Goal: Information Seeking & Learning: Check status

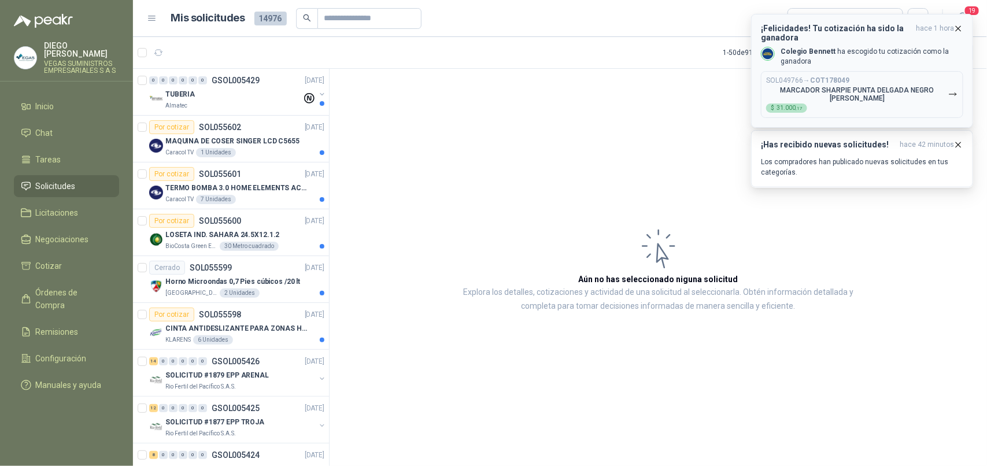
click at [906, 87] on p "MARCADOR SHARPIE PUNTA DELGADA NEGRO [PERSON_NAME]" at bounding box center [857, 94] width 182 height 16
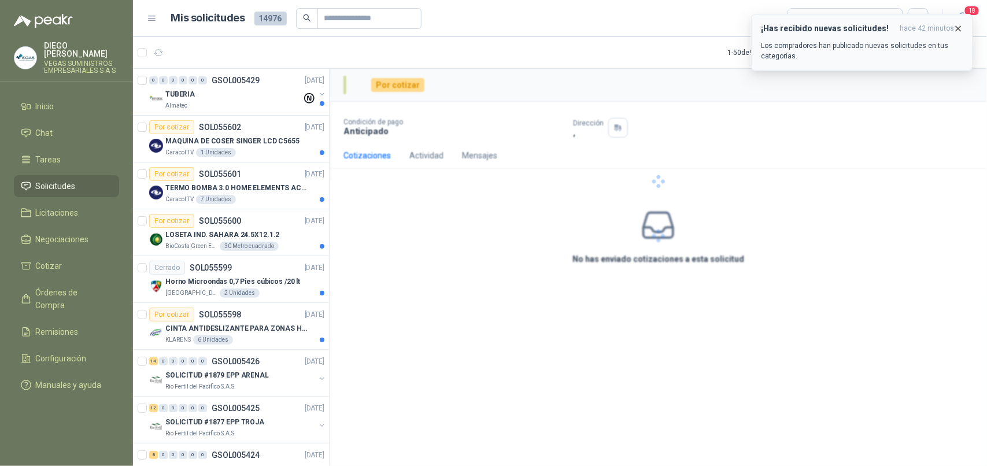
click at [960, 24] on icon "button" at bounding box center [958, 29] width 10 height 10
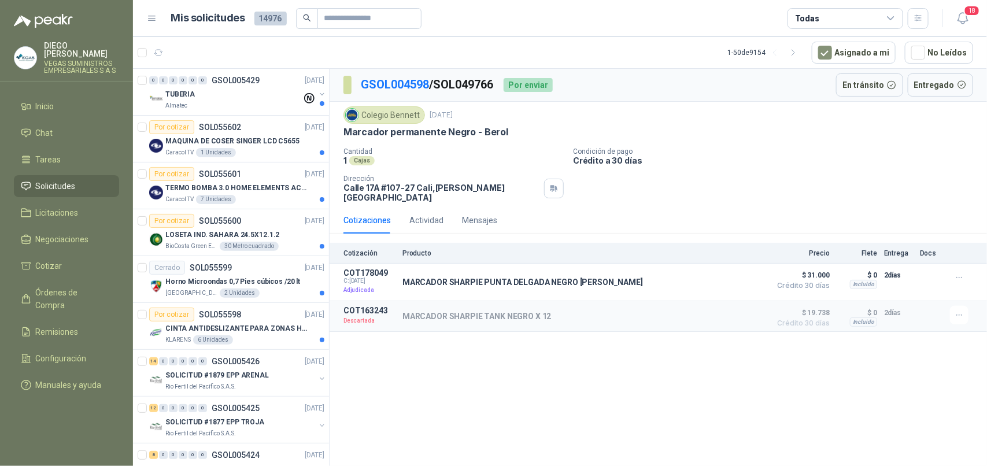
click at [963, 18] on icon "button" at bounding box center [963, 18] width 14 height 14
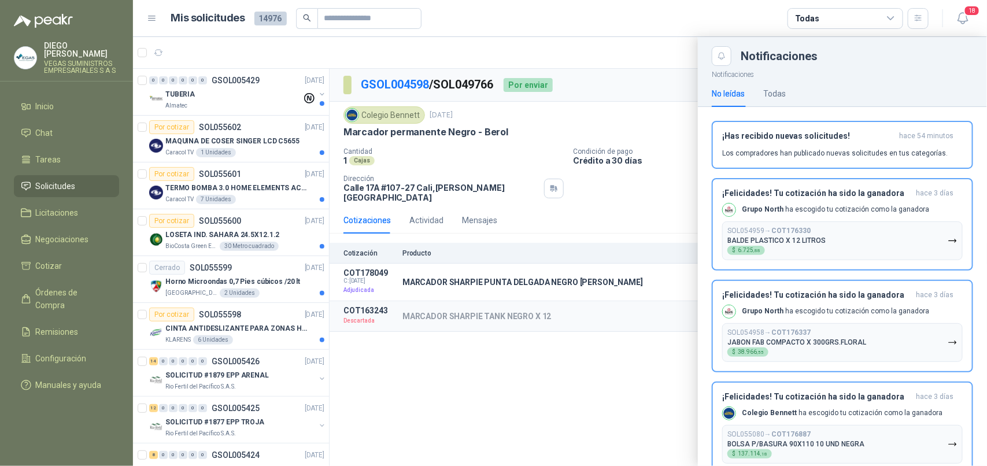
drag, startPoint x: 885, startPoint y: 150, endPoint x: 927, endPoint y: 85, distance: 77.5
click at [886, 148] on p "Los compradores han publicado nuevas solicitudes en tus categorías." at bounding box center [834, 153] width 225 height 10
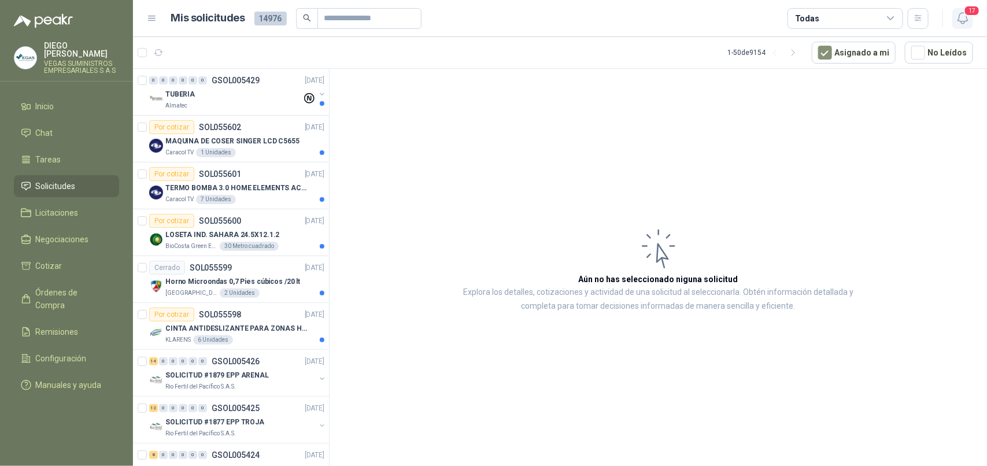
click at [964, 16] on icon "button" at bounding box center [963, 18] width 14 height 14
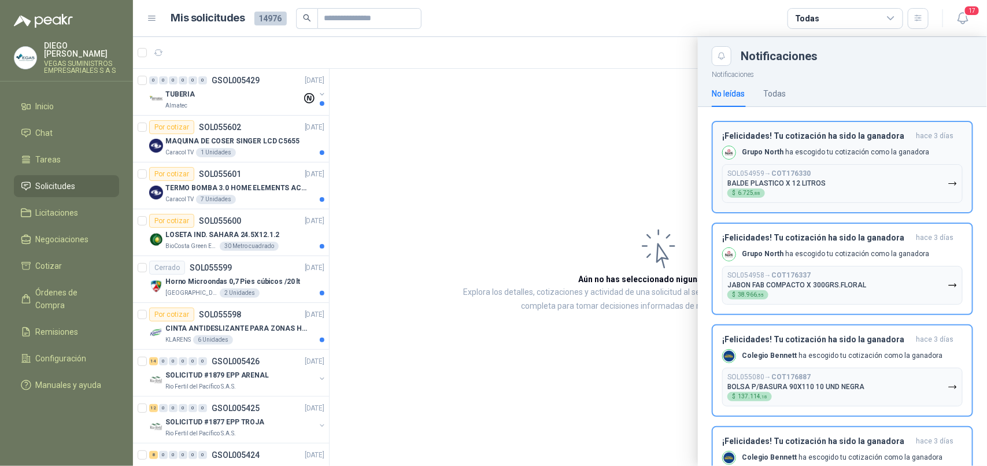
click at [865, 140] on h3 "¡Felicidades! Tu cotización ha sido la ganadora" at bounding box center [816, 136] width 189 height 10
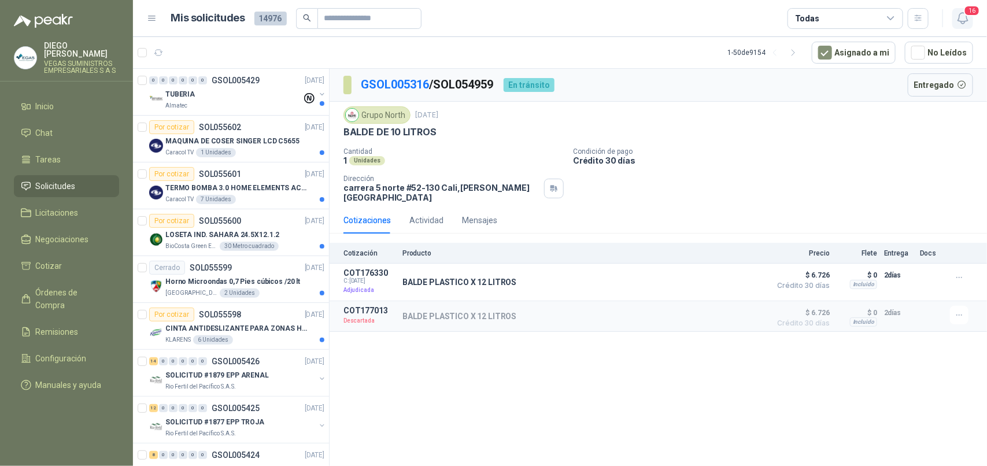
click at [961, 18] on icon "button" at bounding box center [963, 18] width 14 height 14
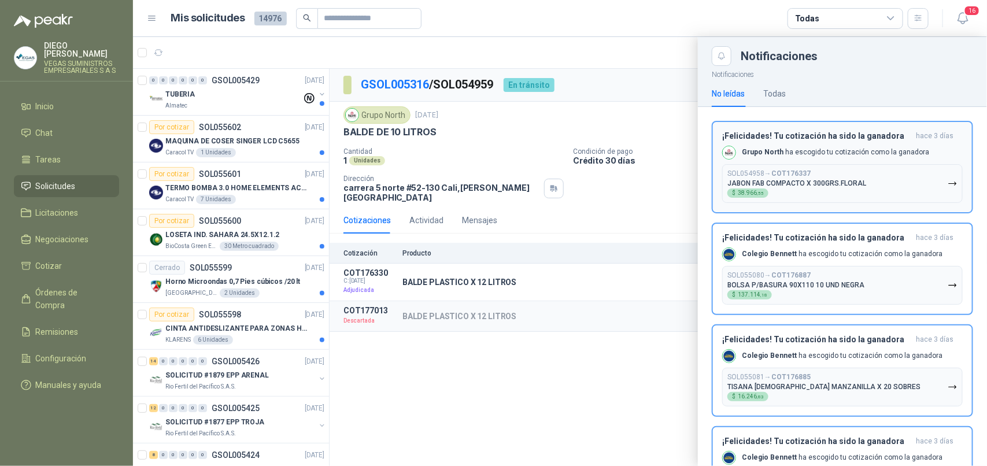
click at [870, 146] on div "Grupo North ha escogido tu cotización como la ganadora" at bounding box center [825, 153] width 207 height 14
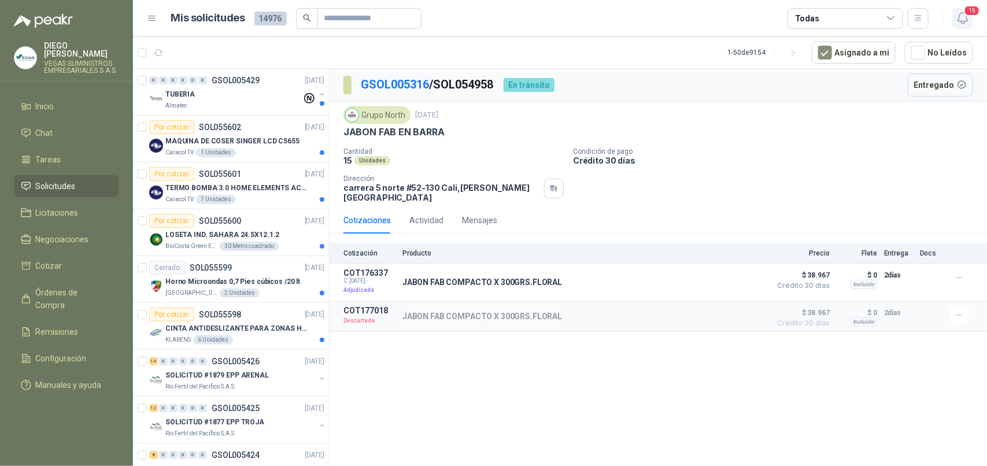
click at [966, 22] on icon "button" at bounding box center [963, 18] width 14 height 14
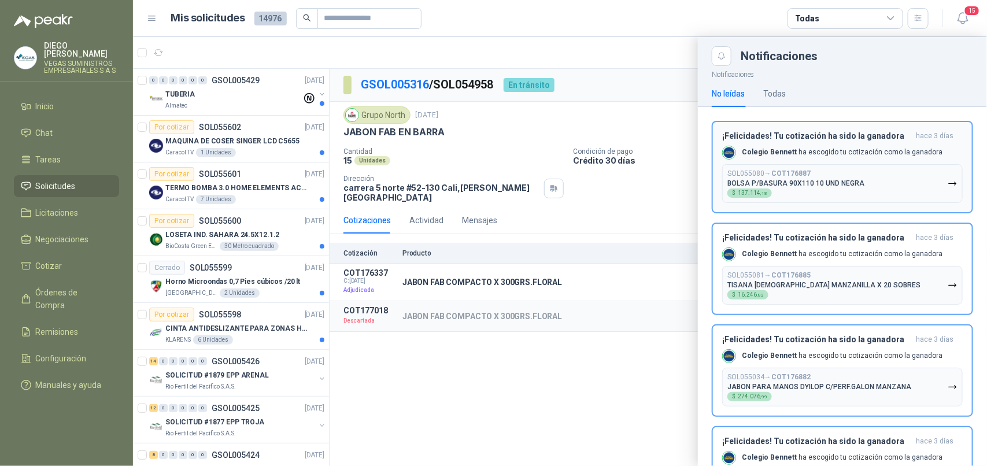
click at [866, 132] on h3 "¡Felicidades! Tu cotización ha sido la ganadora" at bounding box center [816, 136] width 189 height 10
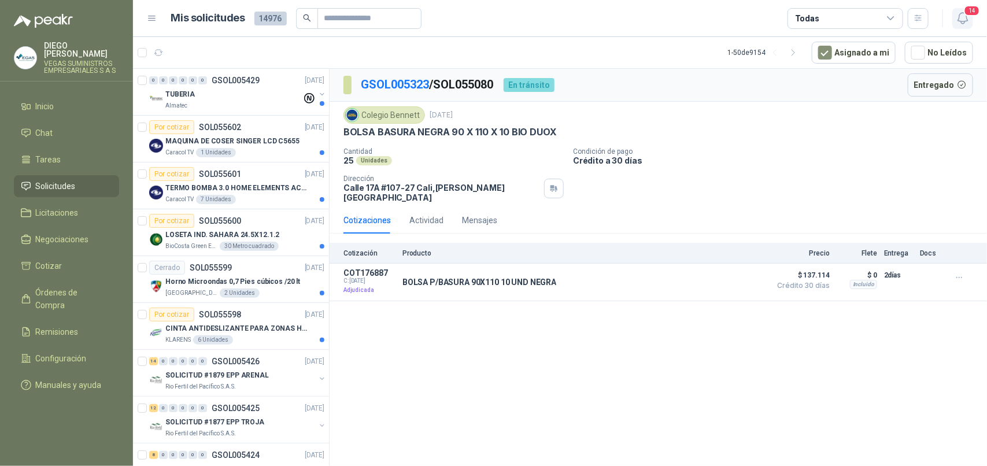
click at [964, 18] on icon "button" at bounding box center [963, 18] width 14 height 14
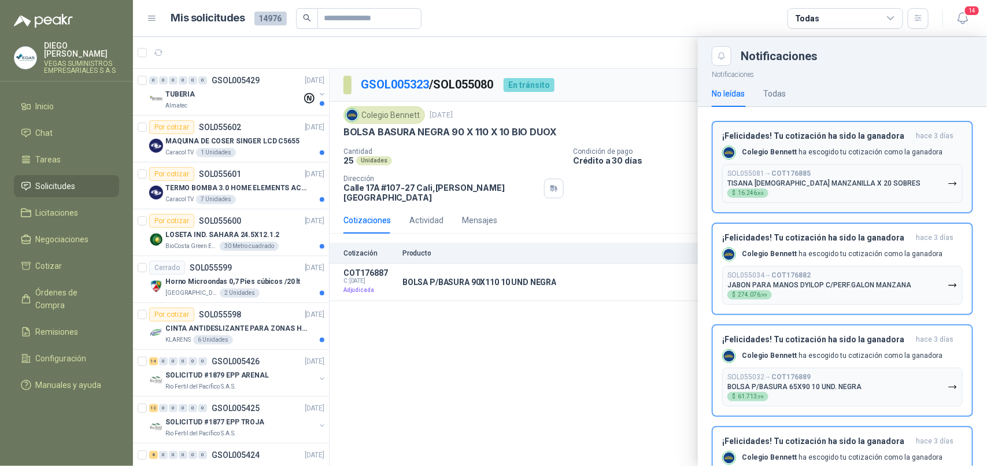
click at [868, 142] on div "¡Felicidades! Tu cotización ha sido la ganadora [DATE] Colegio [PERSON_NAME] ha…" at bounding box center [842, 167] width 240 height 72
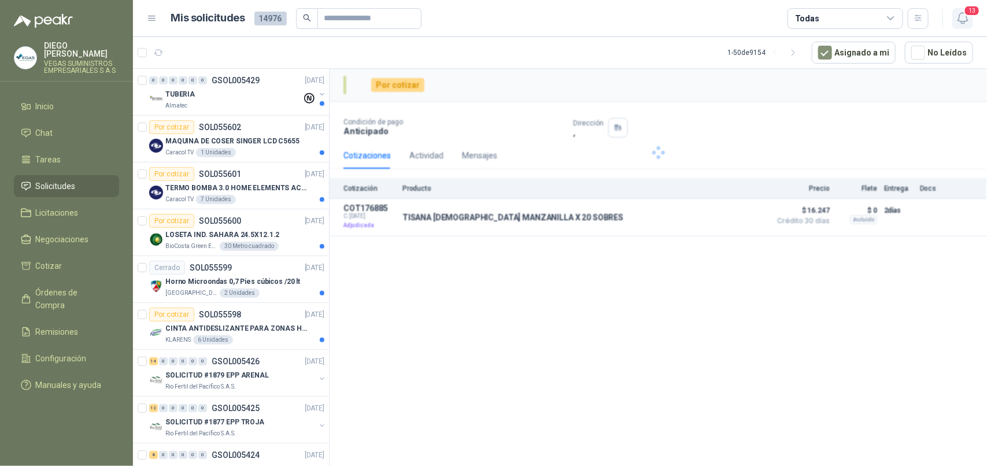
click at [962, 14] on icon "button" at bounding box center [963, 18] width 14 height 14
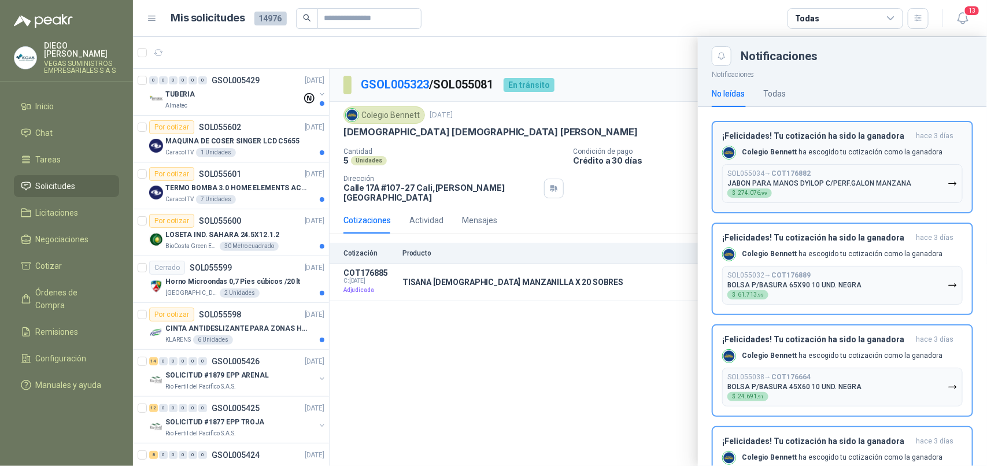
click at [888, 142] on div "¡Felicidades! Tu cotización ha sido la ganadora [DATE] Colegio [PERSON_NAME] ha…" at bounding box center [842, 167] width 240 height 72
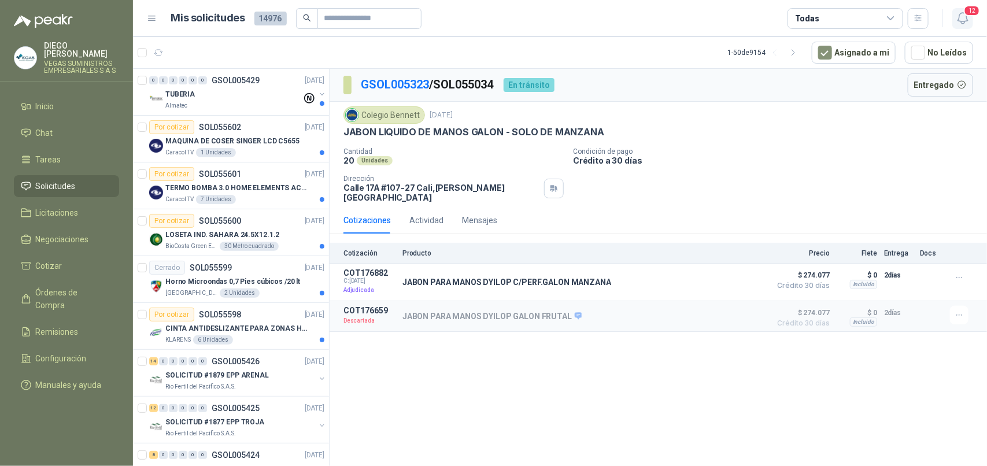
click at [967, 16] on icon "button" at bounding box center [963, 18] width 14 height 14
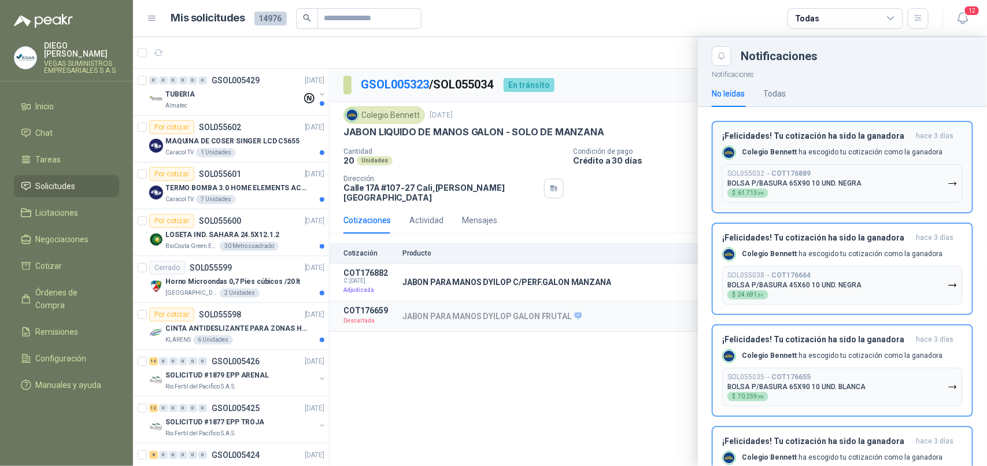
click at [861, 132] on h3 "¡Felicidades! Tu cotización ha sido la ganadora" at bounding box center [816, 136] width 189 height 10
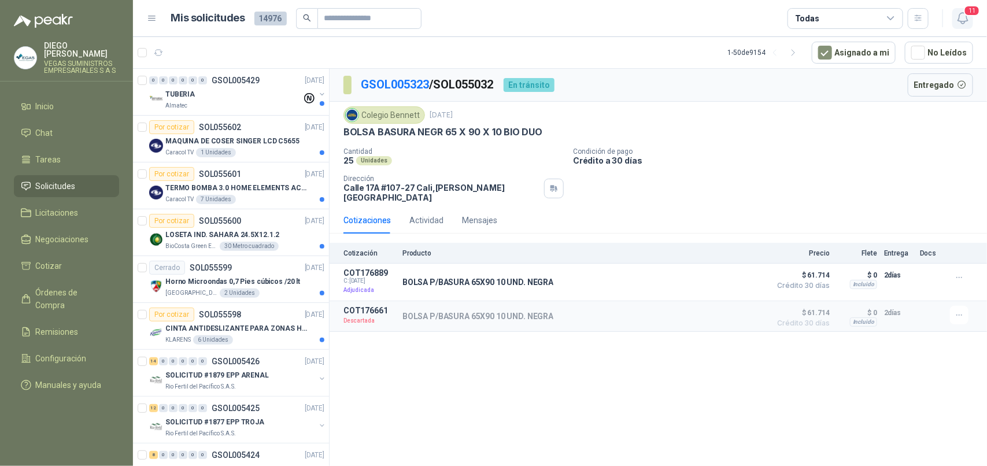
click at [960, 24] on icon "button" at bounding box center [963, 18] width 14 height 14
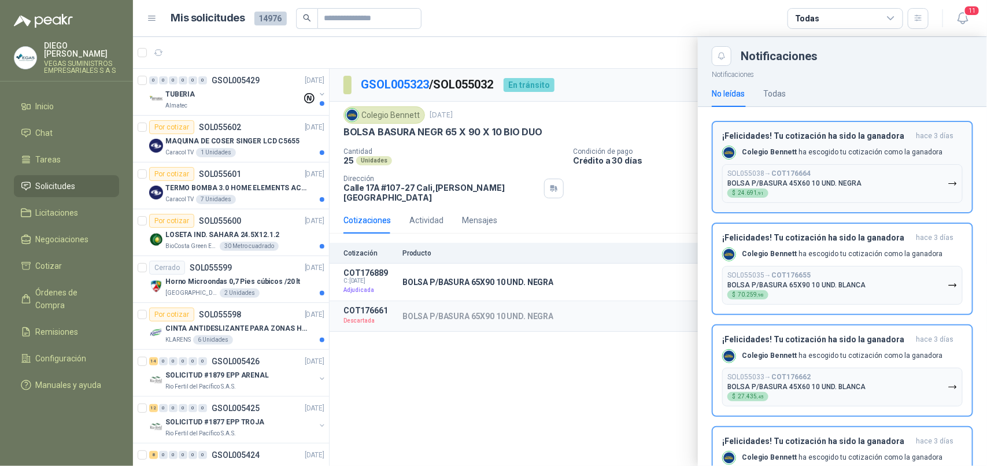
click at [862, 146] on div "Colegio [PERSON_NAME] ha escogido tu cotización como la ganadora" at bounding box center [832, 153] width 220 height 14
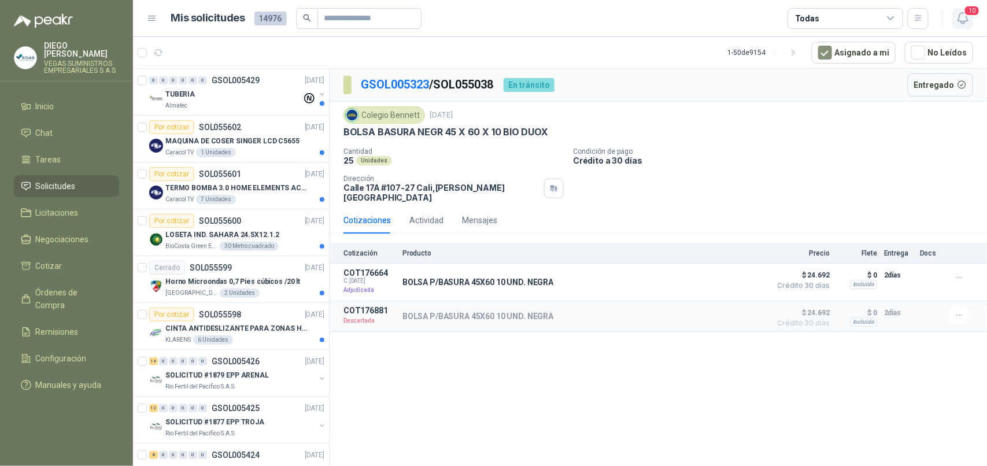
click at [963, 16] on icon "button" at bounding box center [963, 18] width 14 height 14
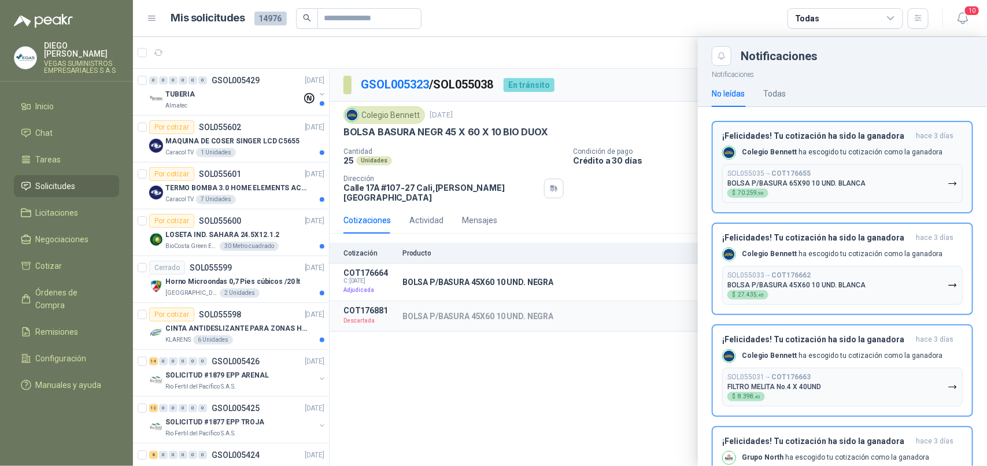
click at [853, 139] on h3 "¡Felicidades! Tu cotización ha sido la ganadora" at bounding box center [816, 136] width 189 height 10
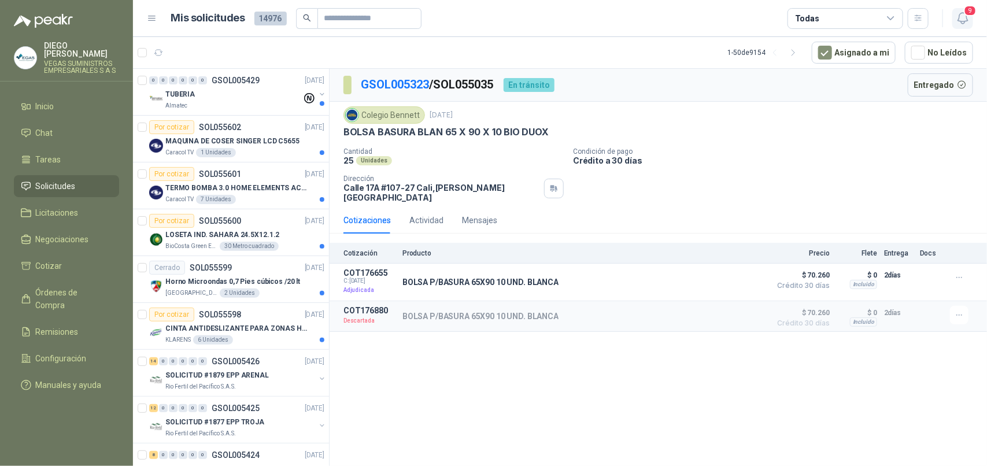
click at [956, 21] on icon "button" at bounding box center [963, 18] width 14 height 14
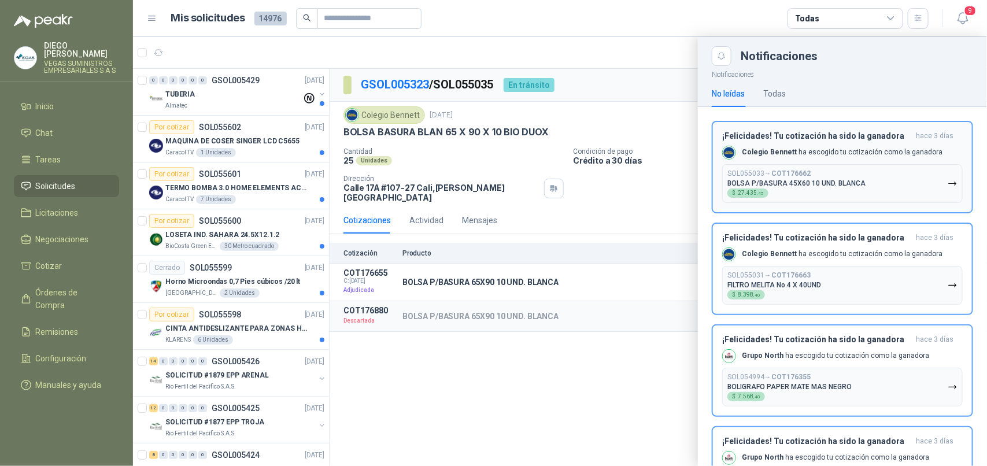
click at [874, 161] on div "¡Felicidades! Tu cotización ha sido la ganadora [DATE] Colegio [PERSON_NAME] ha…" at bounding box center [842, 167] width 240 height 72
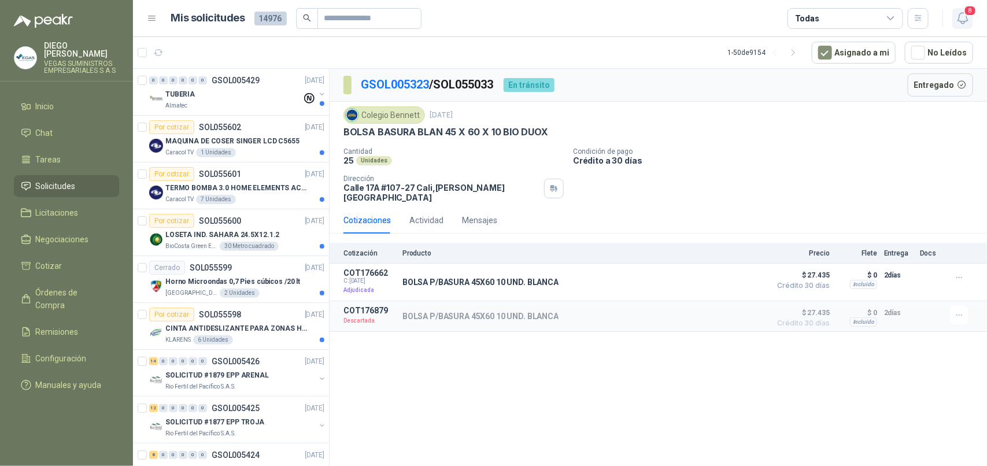
click at [965, 18] on icon "button" at bounding box center [963, 18] width 14 height 14
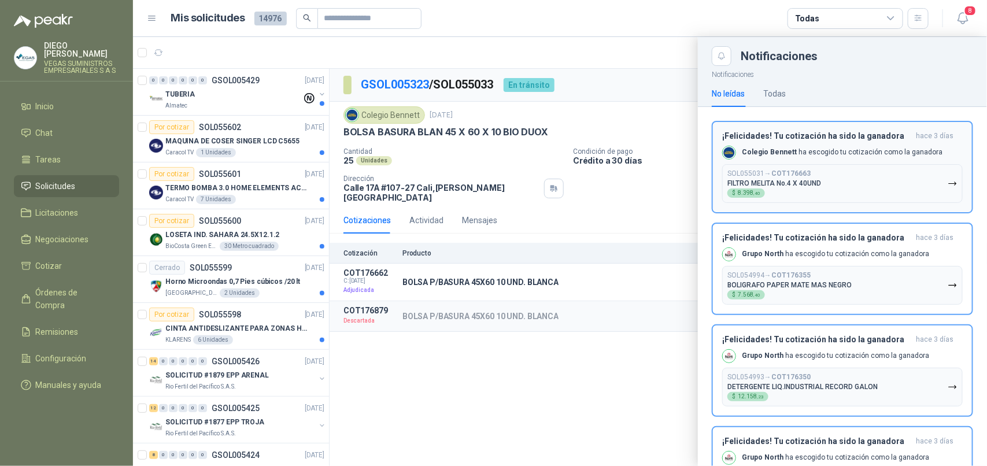
click at [849, 152] on p "Colegio [PERSON_NAME] ha escogido tu cotización como la ganadora" at bounding box center [842, 152] width 201 height 10
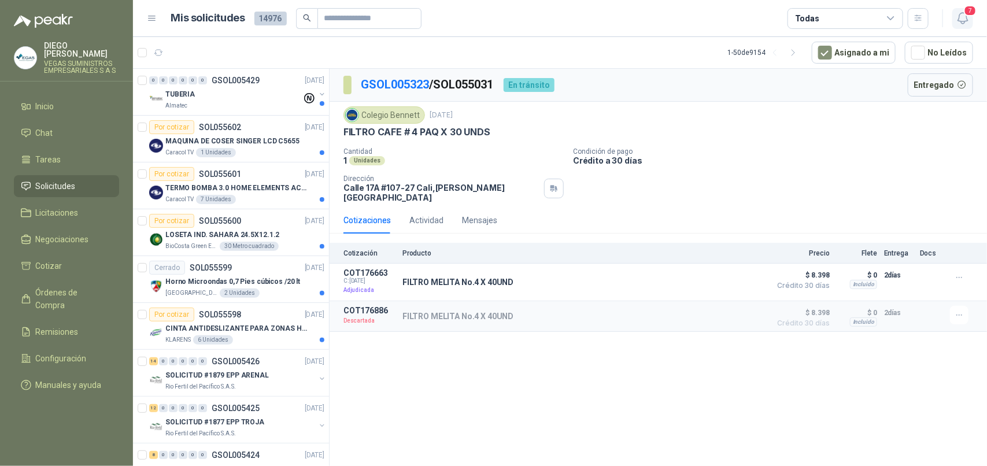
click at [960, 21] on icon "button" at bounding box center [963, 18] width 14 height 14
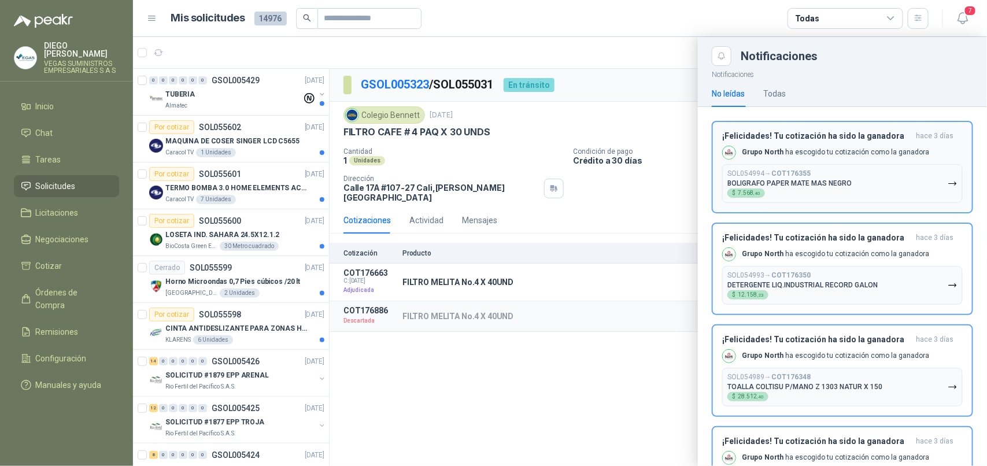
drag, startPoint x: 839, startPoint y: 136, endPoint x: 961, endPoint y: 57, distance: 145.4
click at [846, 129] on button "¡Felicidades! Tu cotización ha sido la ganadora [DATE] Grupo North ha escogido …" at bounding box center [842, 167] width 261 height 92
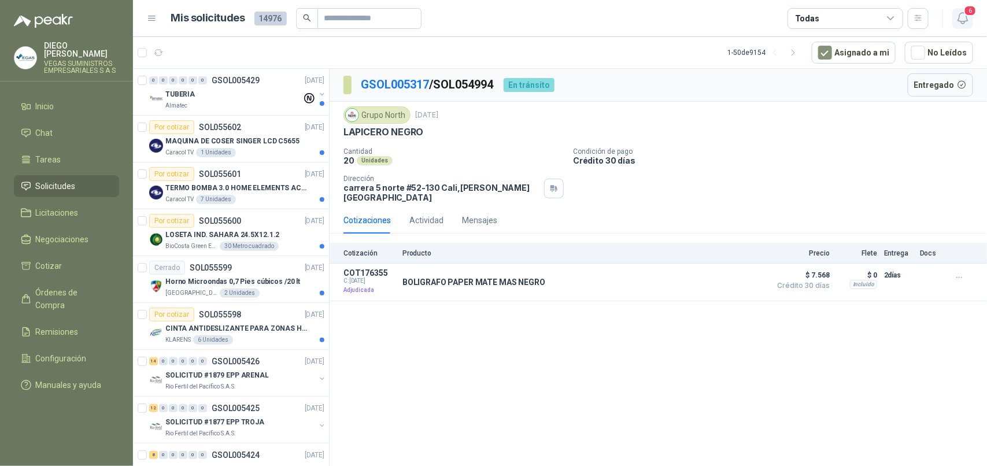
click at [962, 15] on icon "button" at bounding box center [963, 18] width 14 height 14
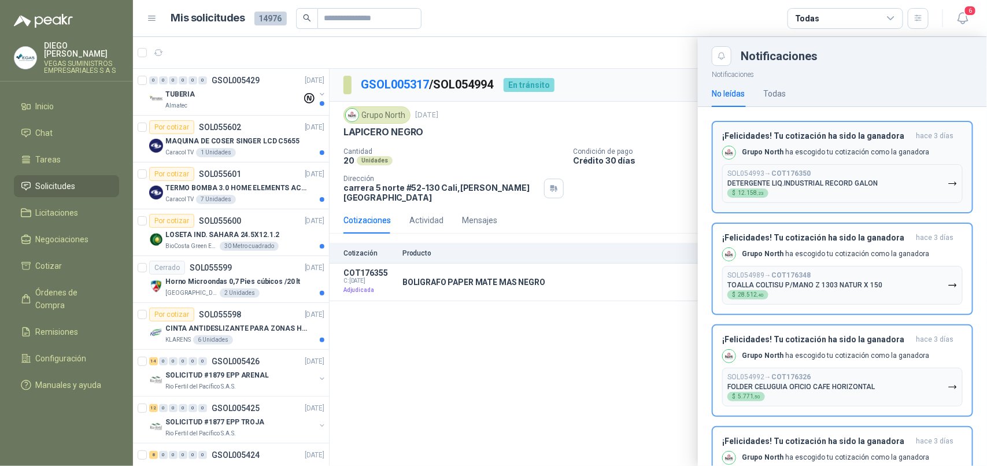
click at [859, 143] on div "¡Felicidades! Tu cotización ha sido la ganadora [DATE] Grupo North ha escogido …" at bounding box center [842, 167] width 240 height 72
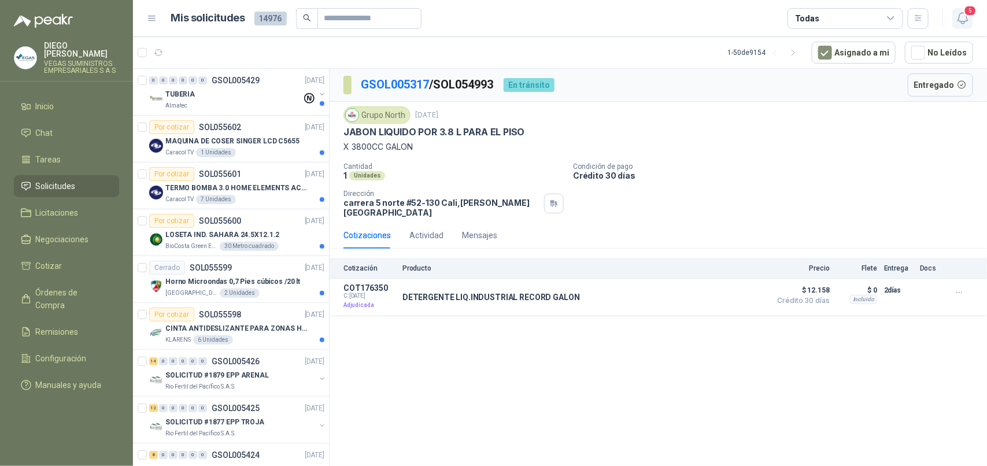
click at [961, 14] on icon "button" at bounding box center [963, 18] width 14 height 14
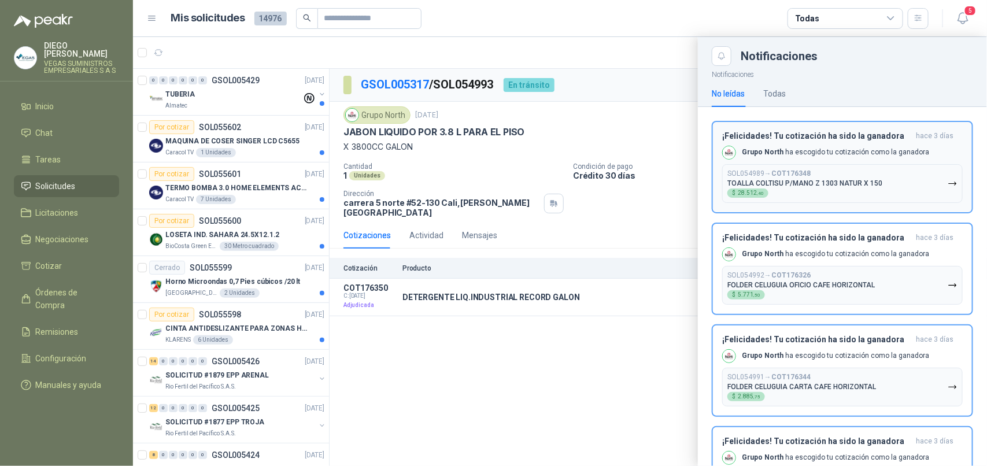
click at [877, 137] on h3 "¡Felicidades! Tu cotización ha sido la ganadora" at bounding box center [816, 136] width 189 height 10
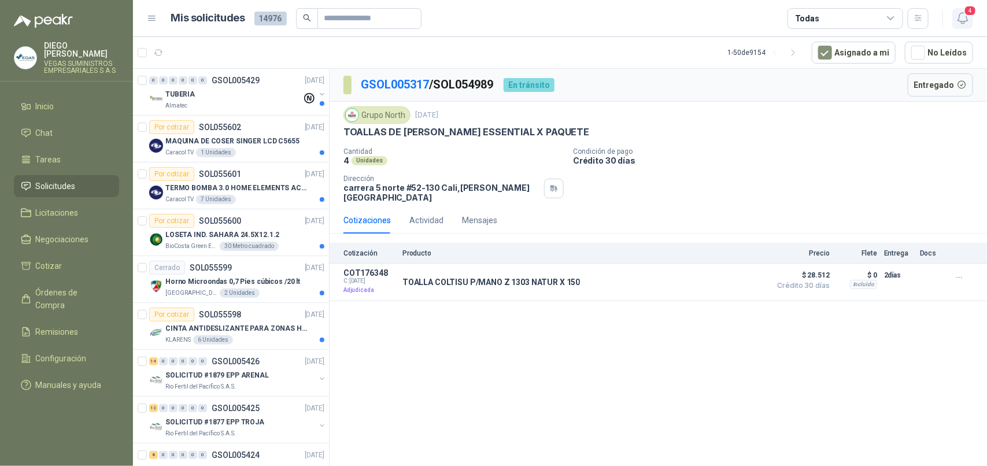
click at [961, 13] on icon "button" at bounding box center [963, 18] width 14 height 14
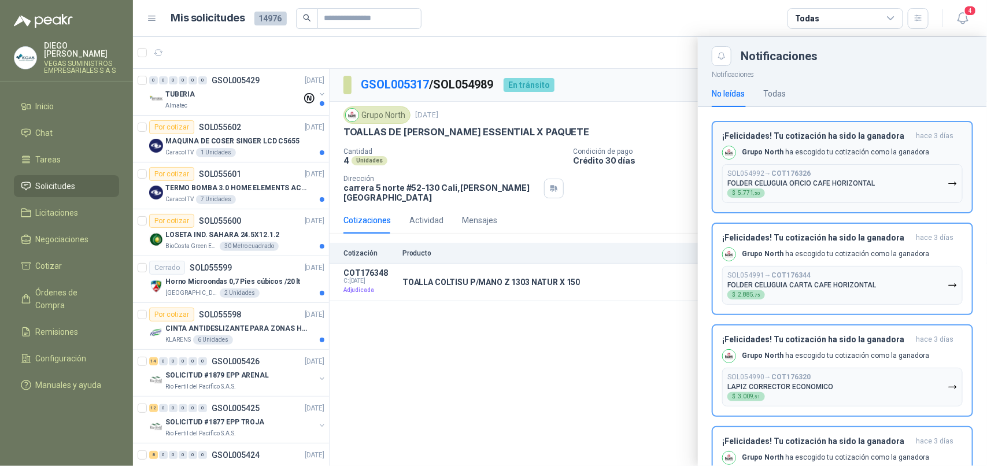
click at [871, 149] on p "Grupo North ha escogido tu cotización como la ganadora" at bounding box center [835, 152] width 187 height 10
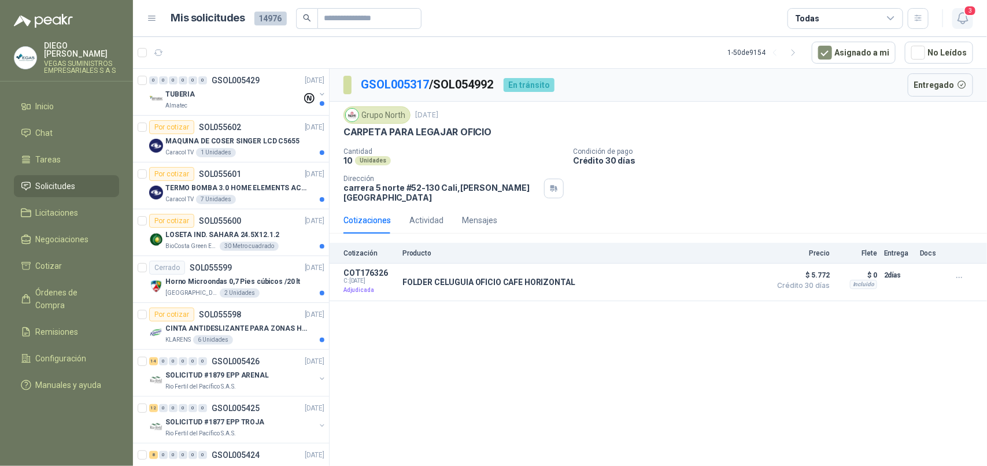
click at [963, 18] on icon "button" at bounding box center [963, 18] width 14 height 14
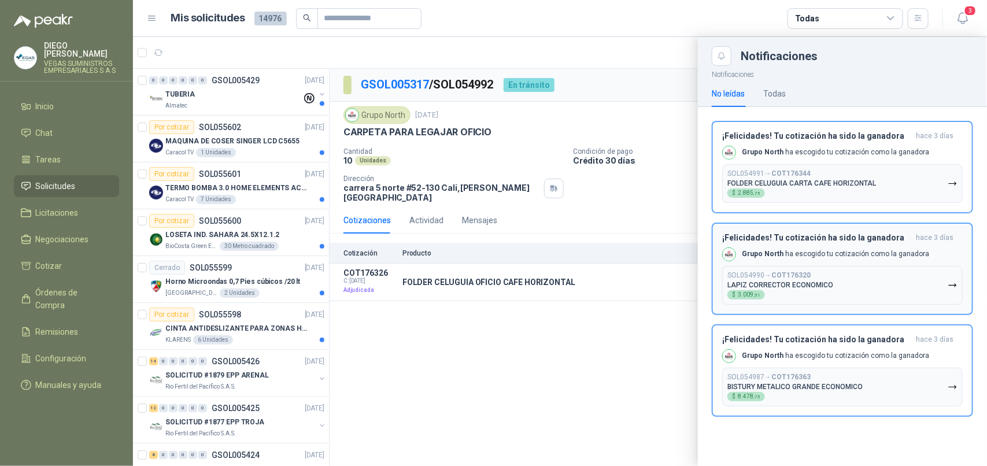
drag, startPoint x: 876, startPoint y: 162, endPoint x: 883, endPoint y: 152, distance: 12.8
click at [877, 160] on div "¡Felicidades! Tu cotización ha sido la ganadora [DATE] Grupo North ha escogido …" at bounding box center [842, 167] width 240 height 72
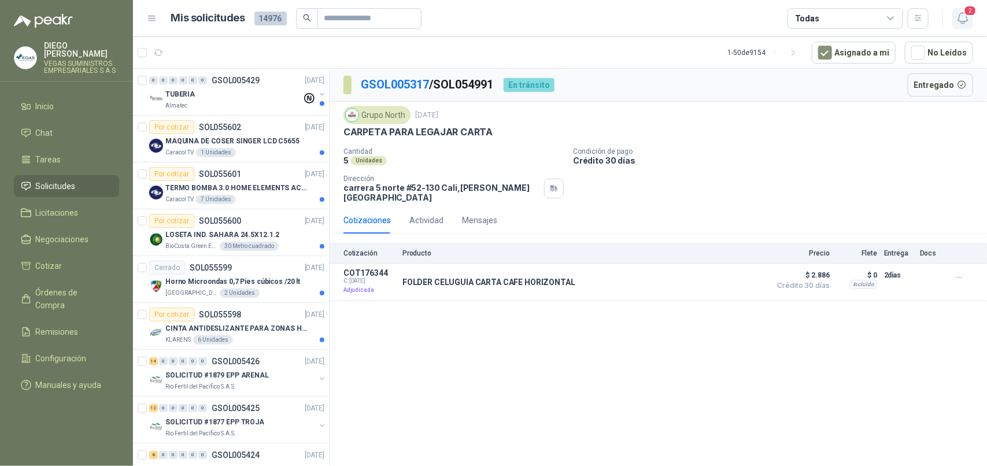
click at [965, 22] on icon "button" at bounding box center [963, 18] width 14 height 14
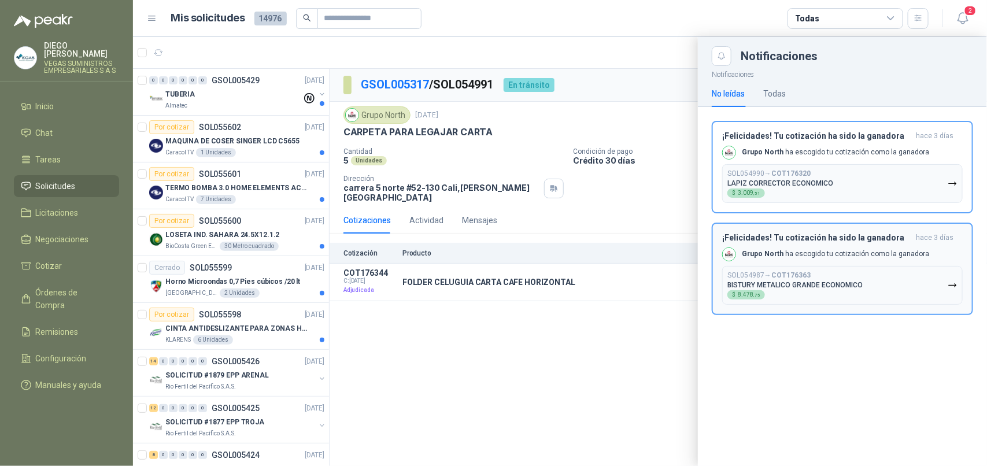
drag, startPoint x: 859, startPoint y: 137, endPoint x: 873, endPoint y: 125, distance: 18.5
click at [861, 134] on h3 "¡Felicidades! Tu cotización ha sido la ganadora" at bounding box center [816, 136] width 189 height 10
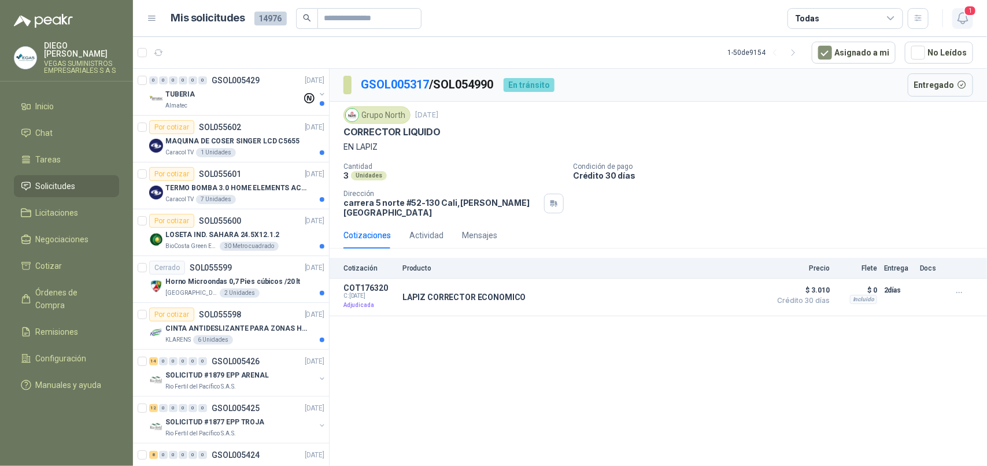
click at [958, 18] on icon "button" at bounding box center [963, 18] width 14 height 14
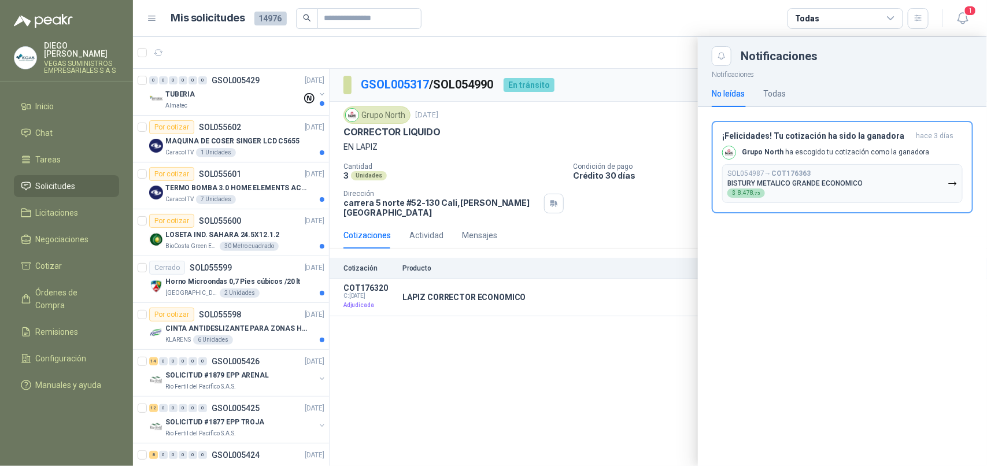
click at [824, 137] on h3 "¡Felicidades! Tu cotización ha sido la ganadora" at bounding box center [816, 136] width 189 height 10
